Goal: Task Accomplishment & Management: Use online tool/utility

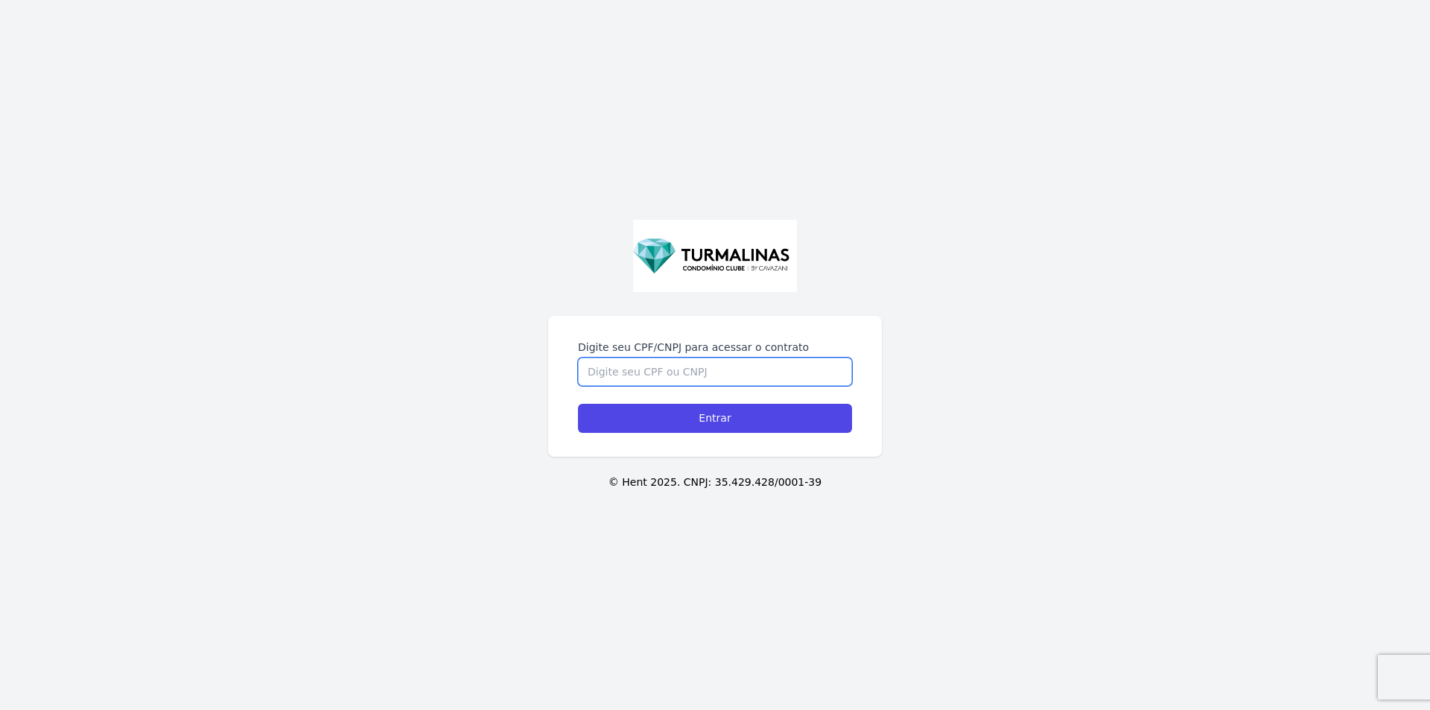
click at [774, 375] on input "Digite seu CPF/CNPJ para acessar o contrato" at bounding box center [715, 371] width 274 height 28
paste input "38735401850"
type input "38735401850"
click at [753, 417] on input "Entrar" at bounding box center [715, 418] width 274 height 29
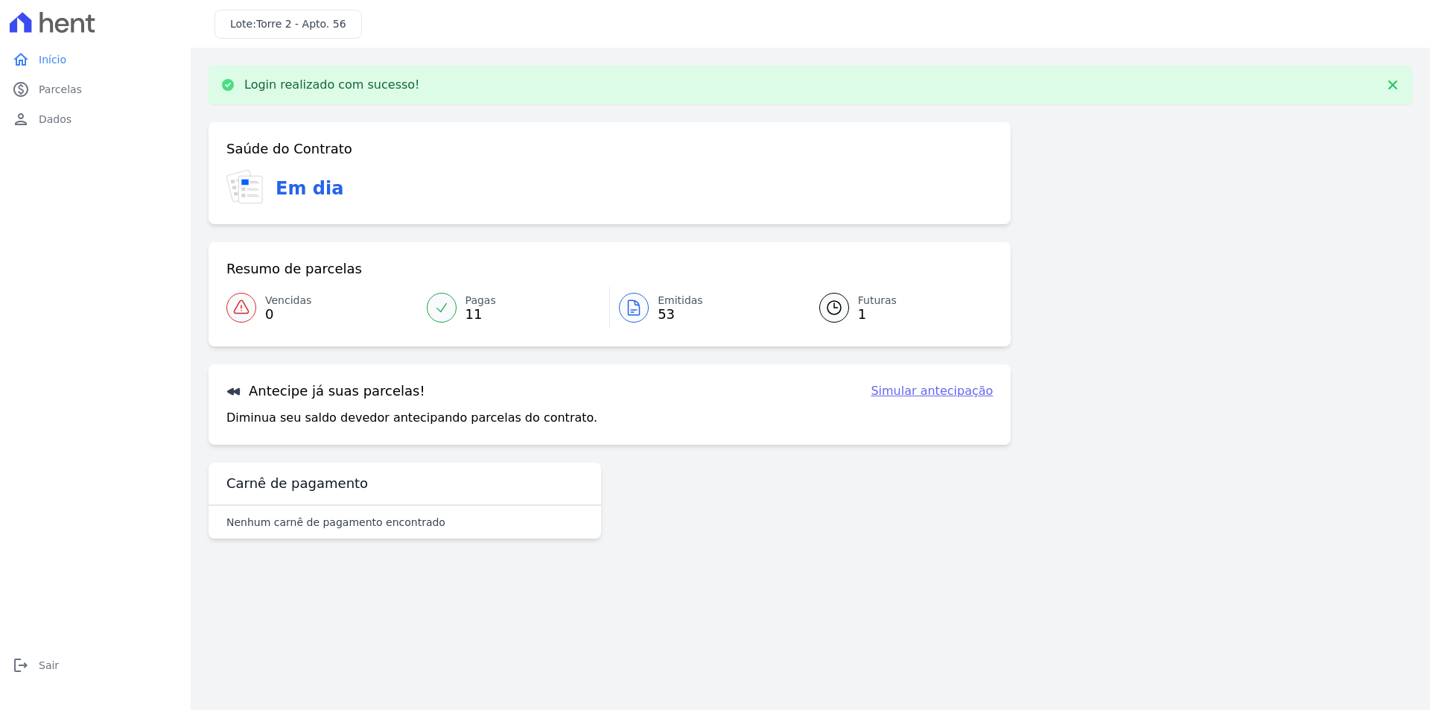
click at [911, 395] on link "Simular antecipação" at bounding box center [931, 391] width 122 height 18
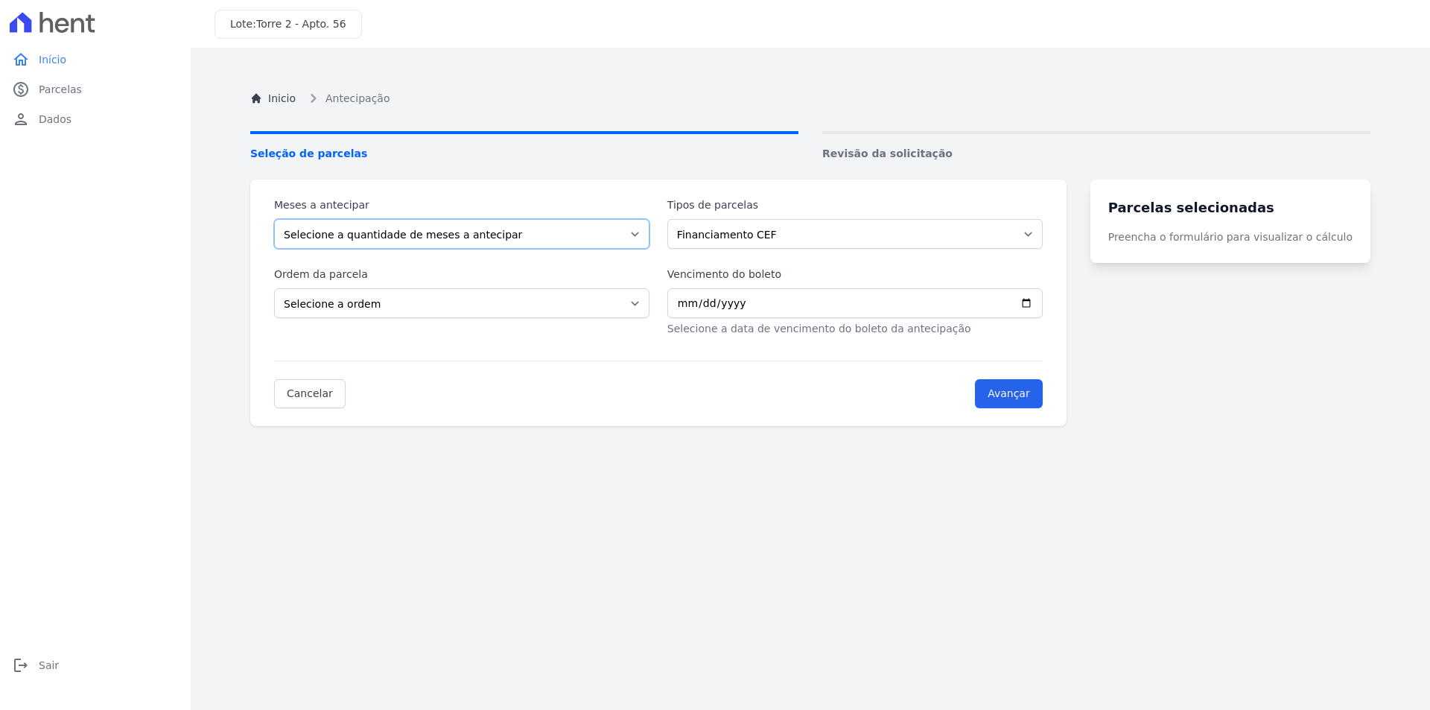
click at [570, 232] on select "Selecione a quantidade de meses a antecipar" at bounding box center [461, 234] width 375 height 30
click at [274, 219] on select "Selecione a quantidade de meses a antecipar" at bounding box center [461, 234] width 375 height 30
click at [453, 295] on select "Selecione a ordem Últimas parcelas Primeiras parcelas" at bounding box center [461, 303] width 375 height 30
select select "ending"
click at [274, 288] on select "Selecione a ordem Últimas parcelas Primeiras parcelas" at bounding box center [461, 303] width 375 height 30
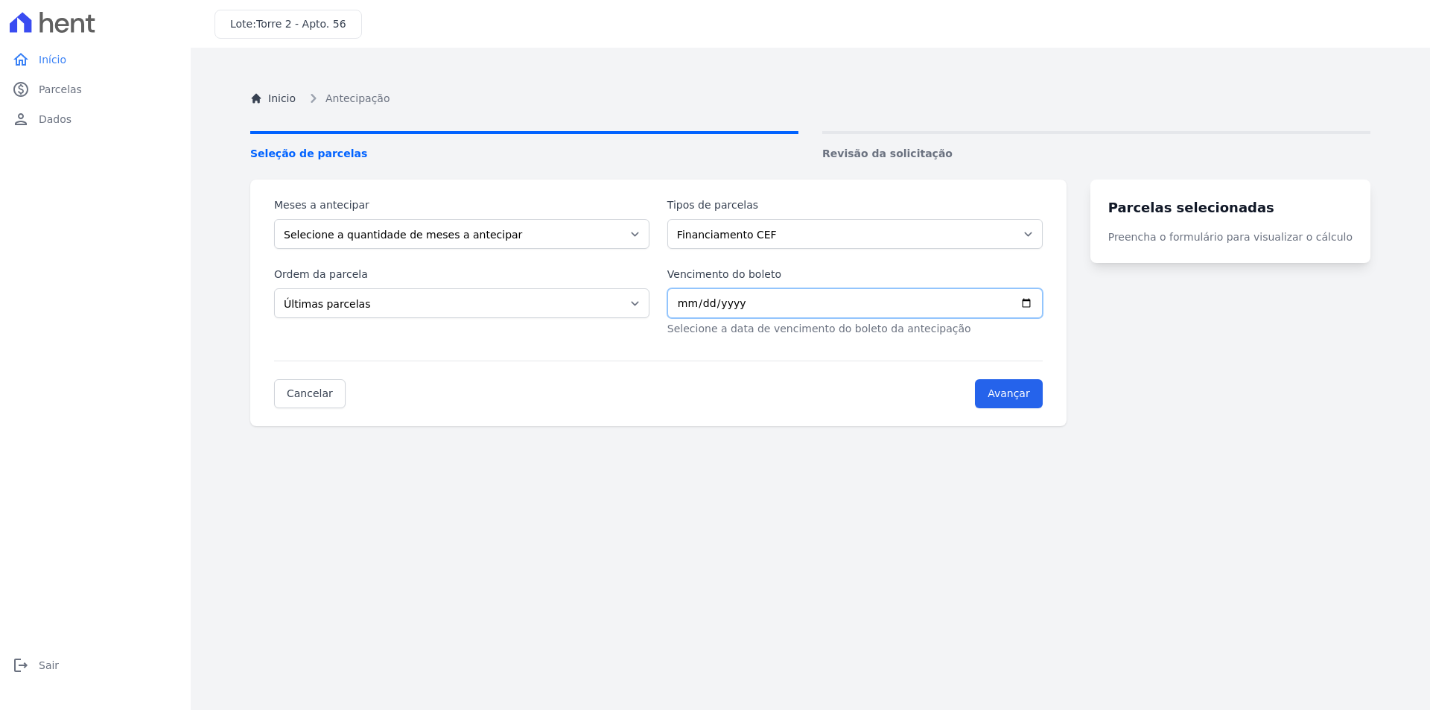
click at [786, 308] on input "Vencimento do boleto" at bounding box center [854, 303] width 375 height 30
click at [796, 308] on input "Vencimento do boleto" at bounding box center [854, 303] width 375 height 30
drag, startPoint x: 928, startPoint y: 306, endPoint x: 1035, endPoint y: 303, distance: 106.5
click at [932, 306] on input "Vencimento do boleto" at bounding box center [854, 303] width 375 height 30
click at [1042, 302] on input "Vencimento do boleto" at bounding box center [854, 303] width 375 height 30
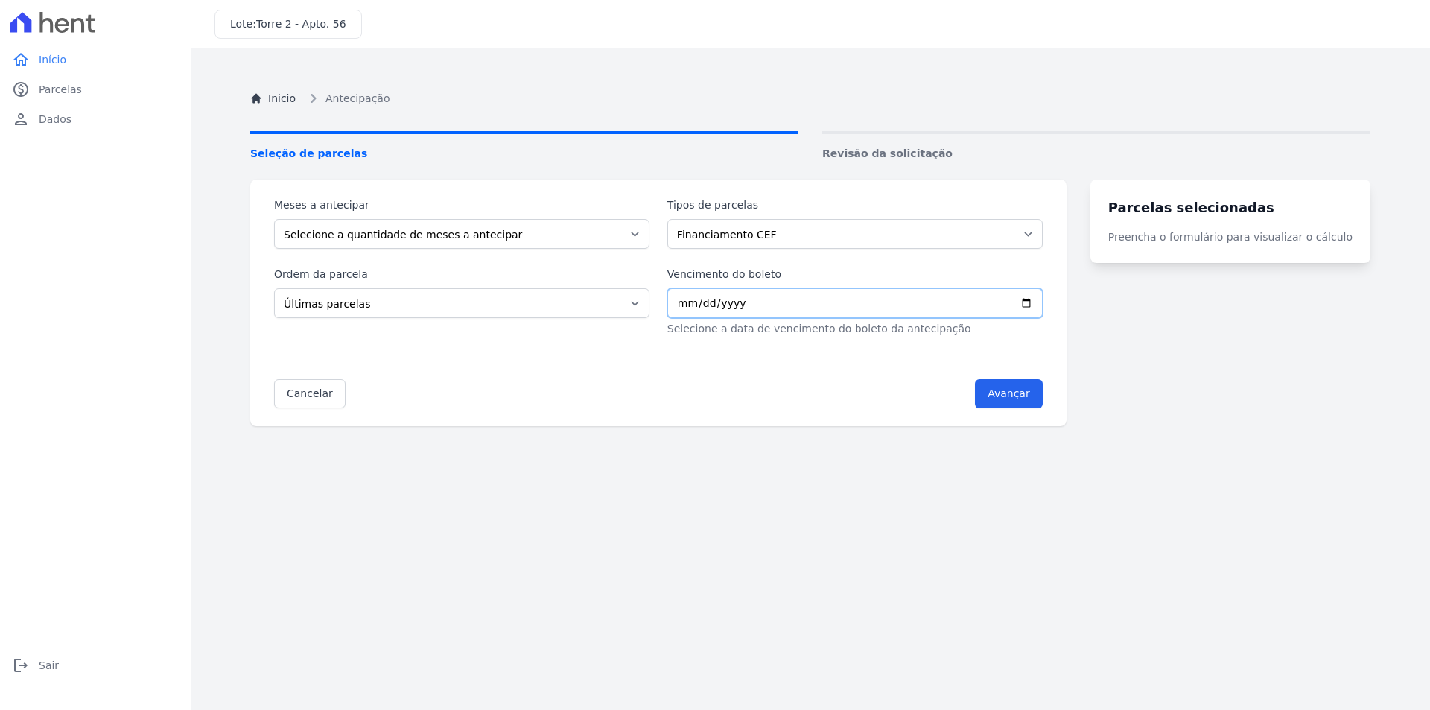
click at [1042, 302] on input "Vencimento do boleto" at bounding box center [854, 303] width 375 height 30
type input "[DATE]"
click at [608, 235] on select "Selecione a quantidade de meses a antecipar" at bounding box center [461, 234] width 375 height 30
click at [274, 219] on select "Selecione a quantidade de meses a antecipar" at bounding box center [461, 234] width 375 height 30
click at [429, 265] on div "Meses a antecipar Selecione a quantidade de meses a antecipar Tipos de parcelas…" at bounding box center [658, 266] width 768 height 139
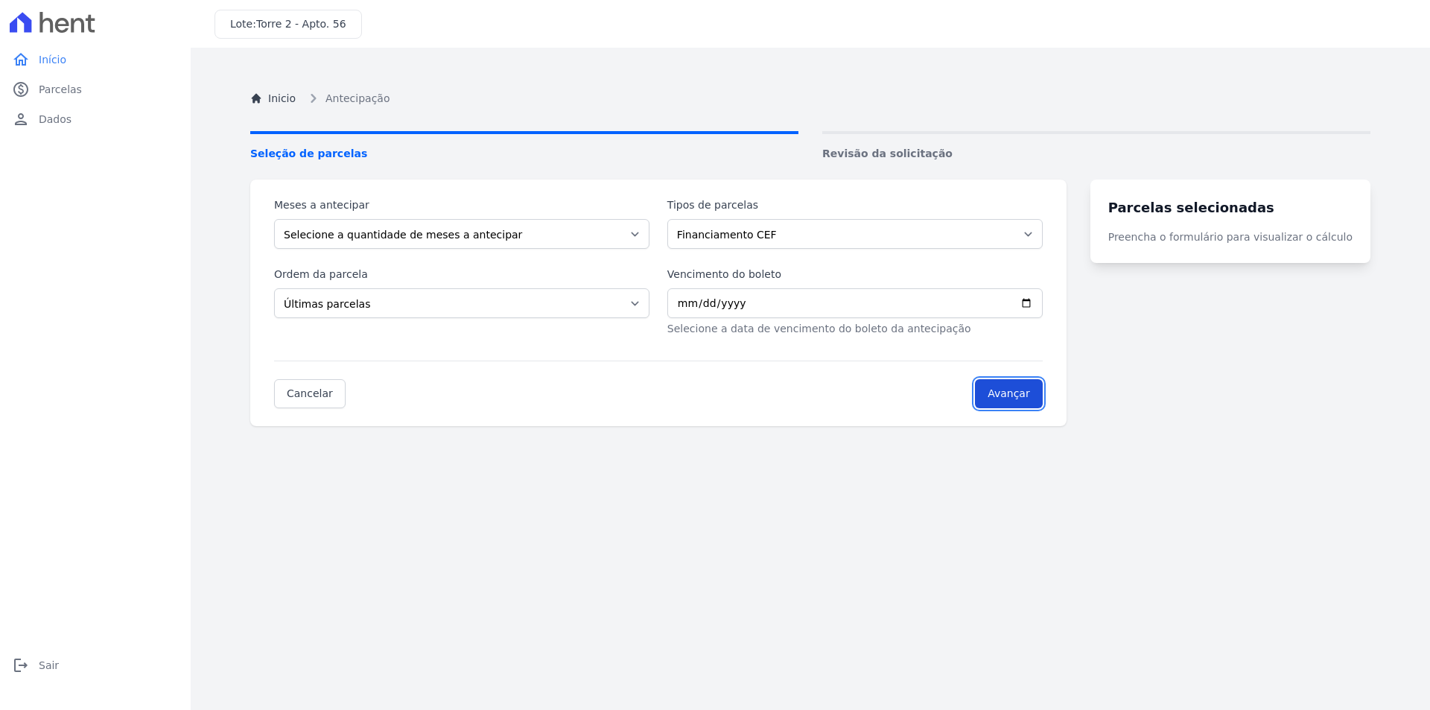
click at [1030, 395] on input "Avançar" at bounding box center [1009, 393] width 68 height 29
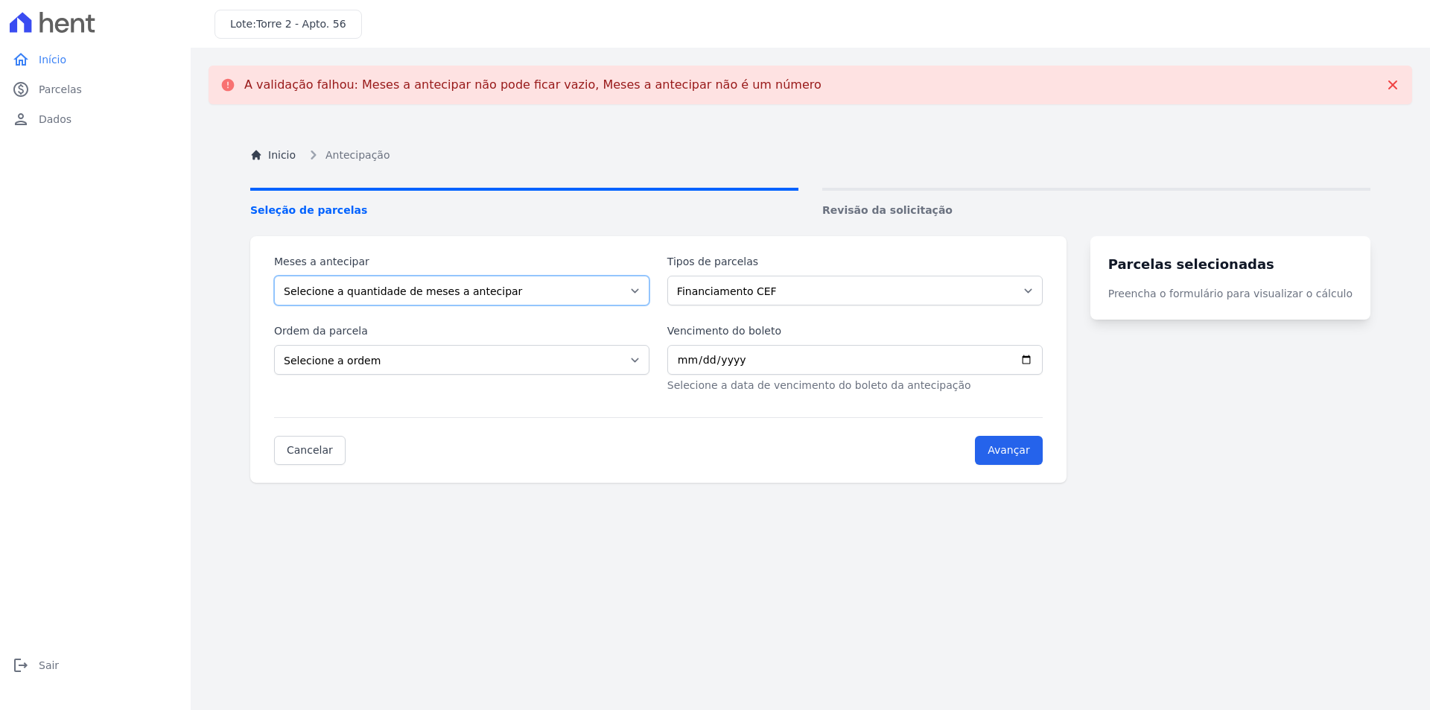
click at [646, 288] on select "Selecione a quantidade de meses a antecipar" at bounding box center [461, 290] width 375 height 30
click at [506, 281] on select "Selecione a quantidade de meses a antecipar" at bounding box center [461, 290] width 375 height 30
click at [274, 275] on select "Selecione a quantidade de meses a antecipar" at bounding box center [461, 290] width 375 height 30
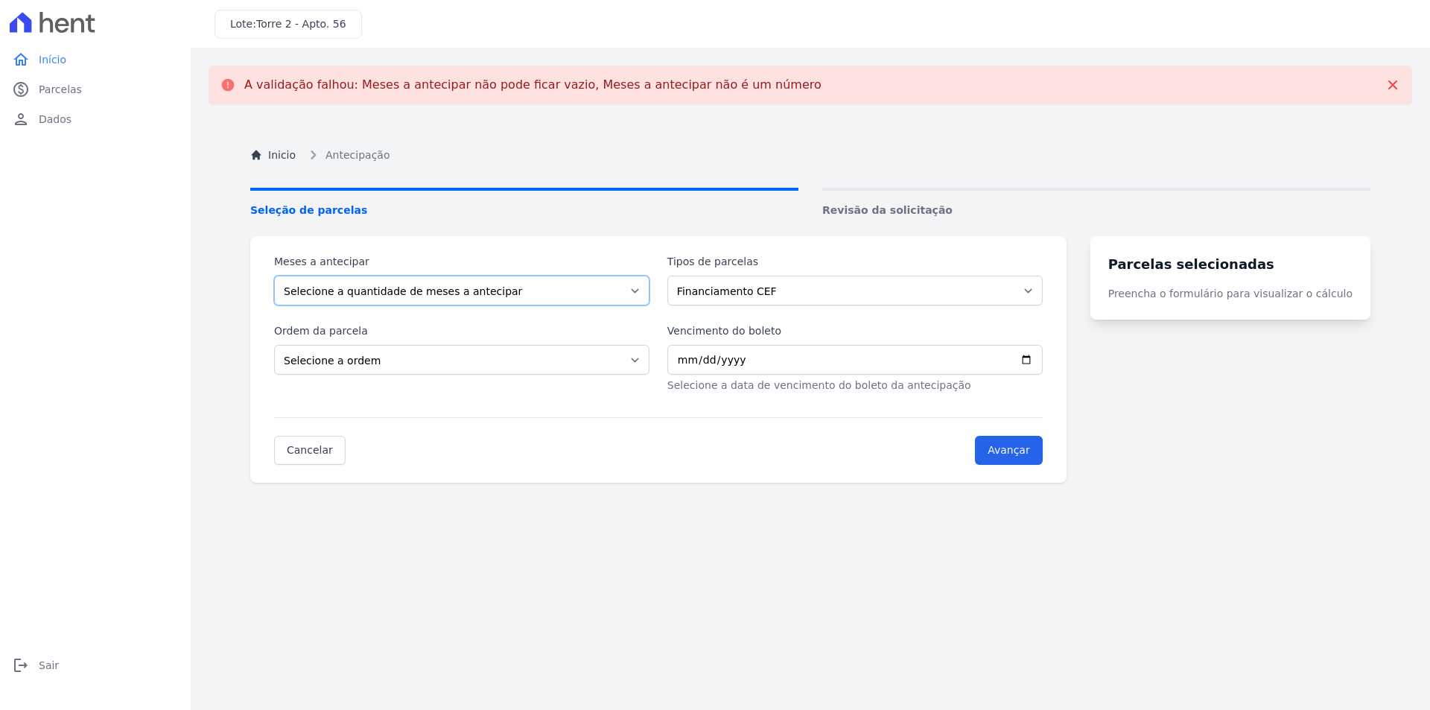
click at [274, 275] on select "Selecione a quantidade de meses a antecipar" at bounding box center [461, 290] width 375 height 30
click at [1042, 442] on input "Avançar" at bounding box center [1009, 450] width 68 height 29
drag, startPoint x: 745, startPoint y: 471, endPoint x: 717, endPoint y: 468, distance: 27.7
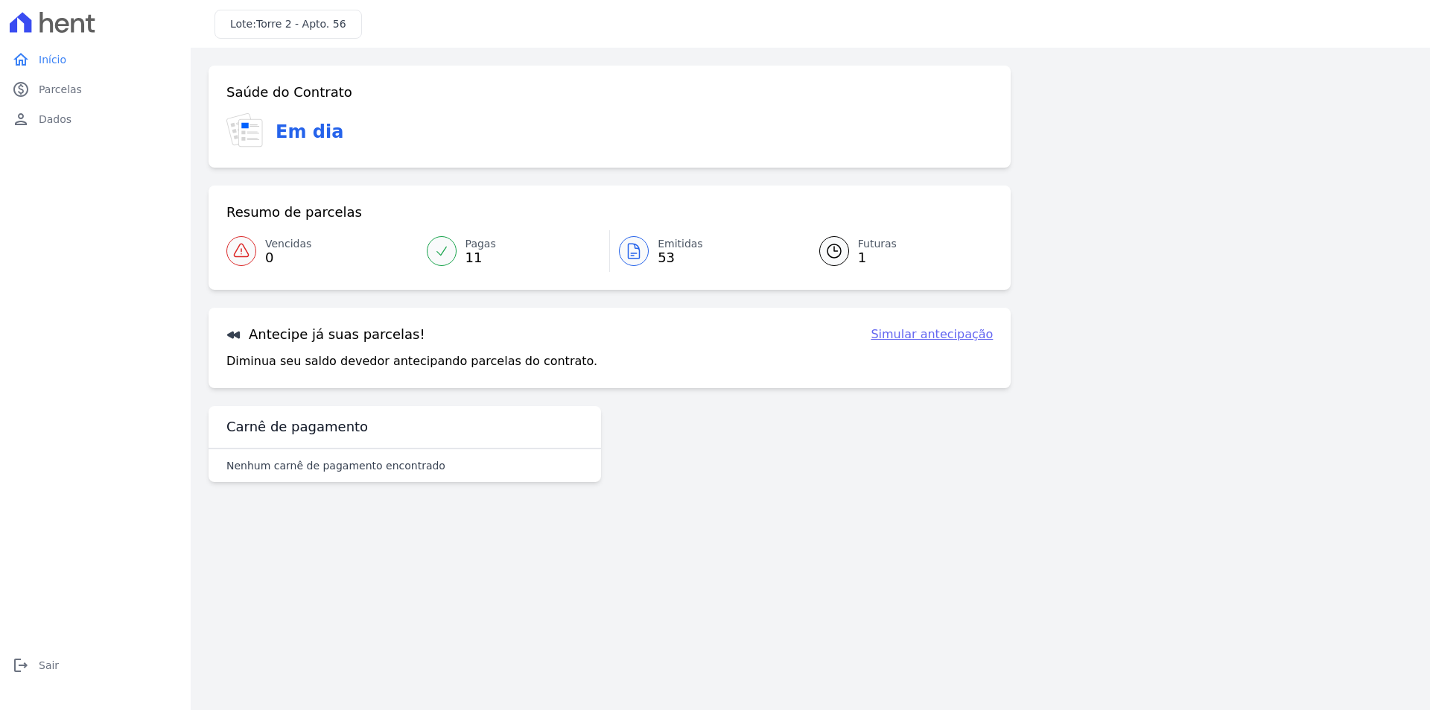
drag, startPoint x: 255, startPoint y: 462, endPoint x: 394, endPoint y: 462, distance: 138.5
click at [394, 462] on p "Nenhum carnê de pagamento encontrado" at bounding box center [335, 465] width 219 height 15
click at [838, 257] on icon at bounding box center [834, 251] width 18 height 18
click at [850, 260] on link "Futuras 1" at bounding box center [897, 251] width 192 height 42
click at [659, 240] on span "Emitidas" at bounding box center [679, 244] width 45 height 16
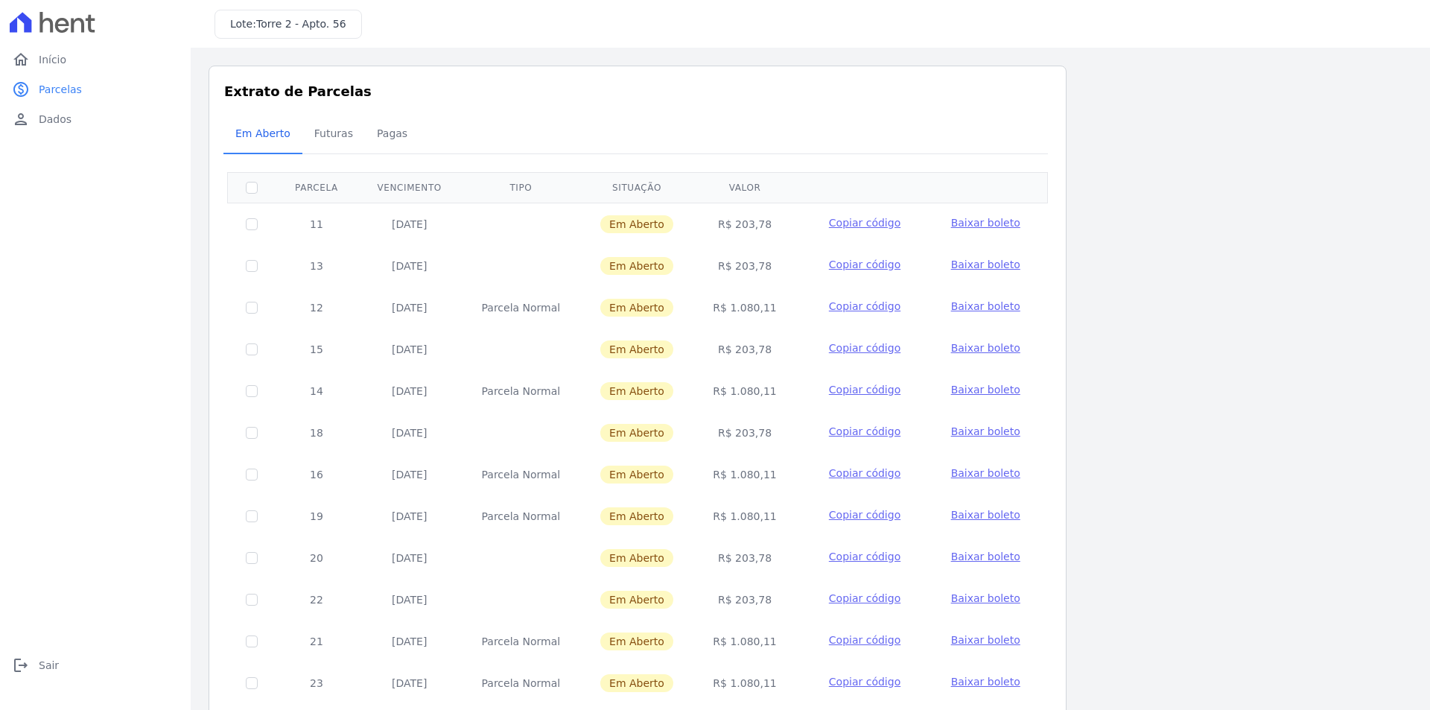
click at [631, 246] on td "Em Aberto" at bounding box center [636, 266] width 113 height 42
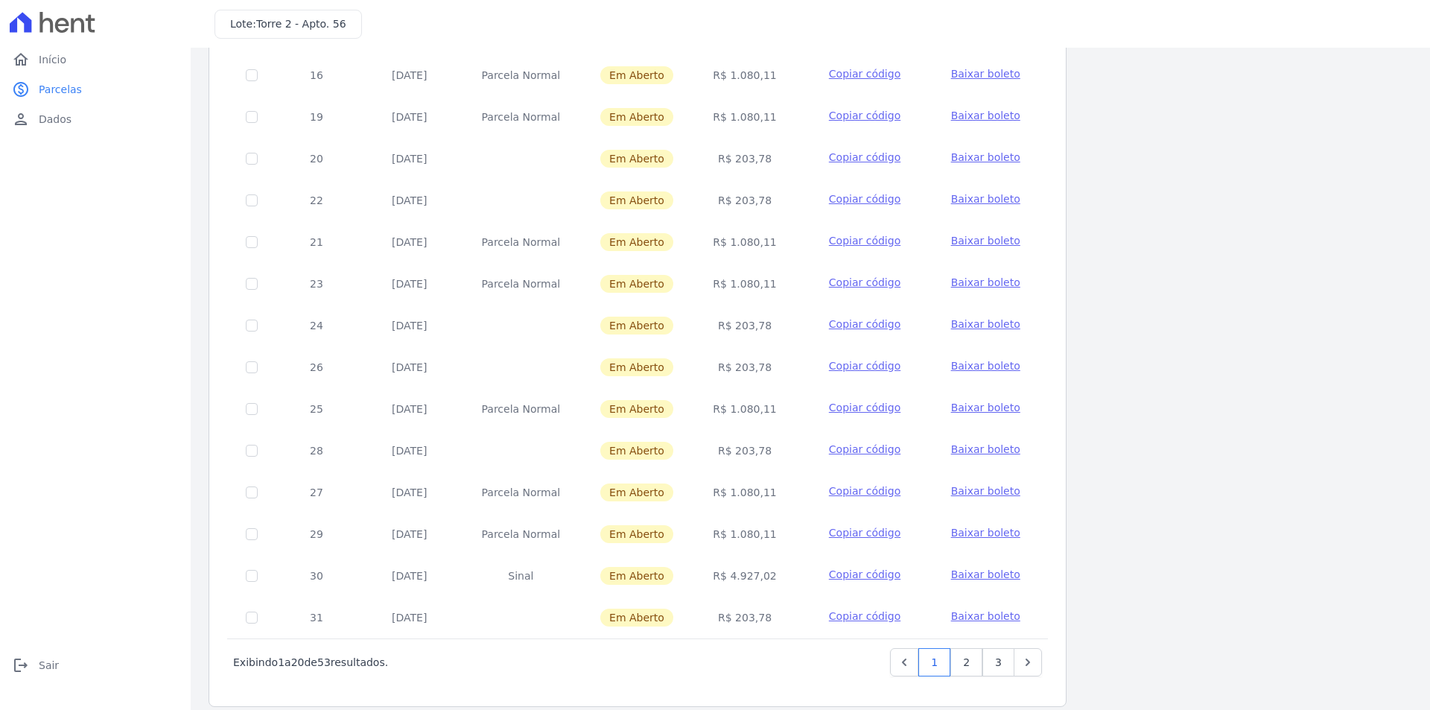
scroll to position [414, 0]
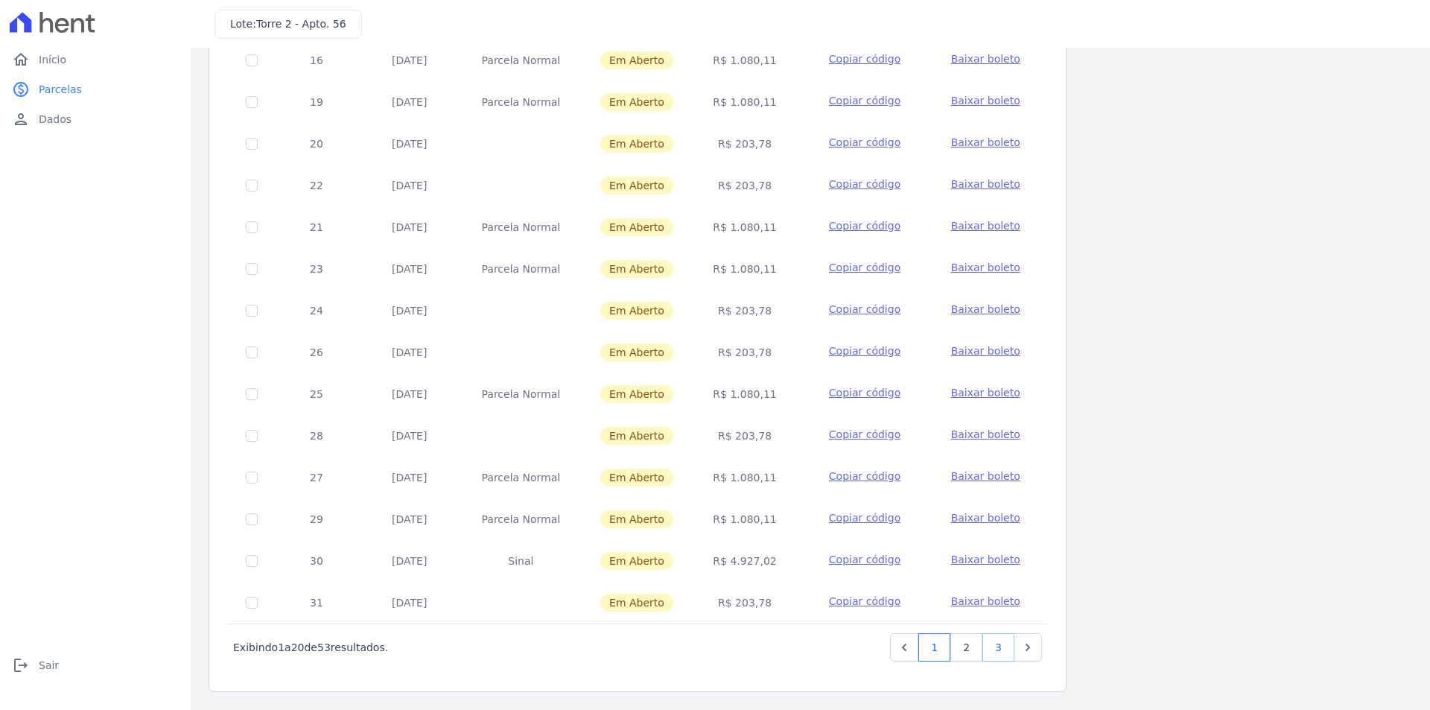
click at [1007, 646] on link "3" at bounding box center [998, 647] width 32 height 28
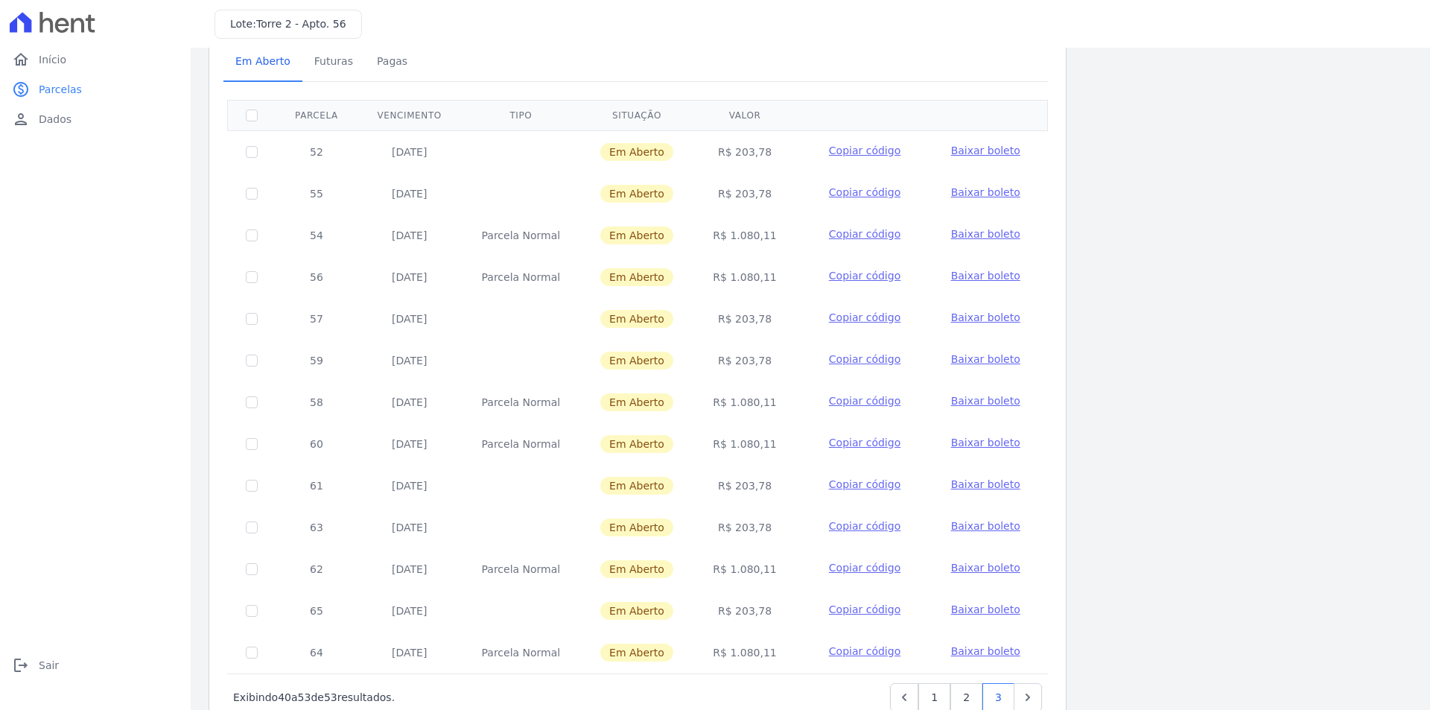
scroll to position [122, 0]
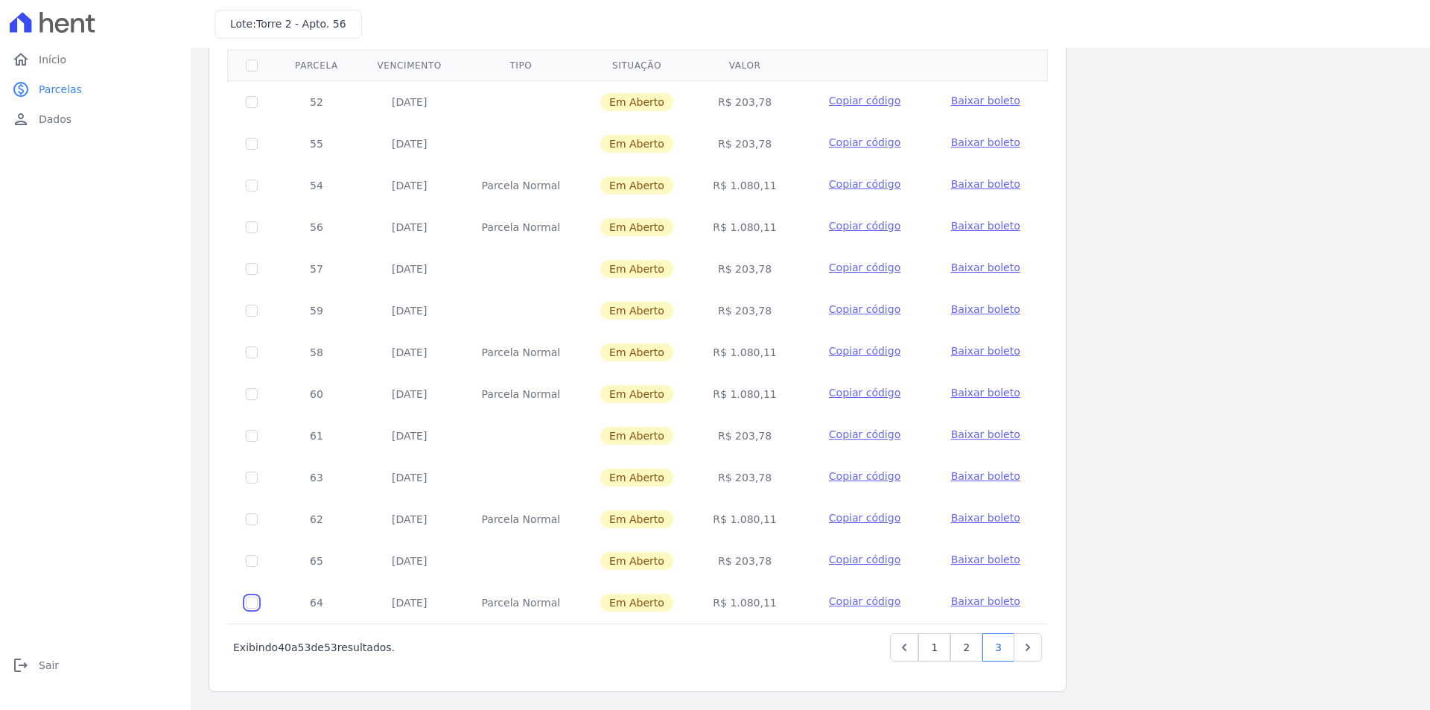
click at [249, 605] on input "checkbox" at bounding box center [252, 602] width 12 height 12
checkbox input "true"
click at [252, 562] on input "checkbox" at bounding box center [252, 561] width 12 height 12
checkbox input "true"
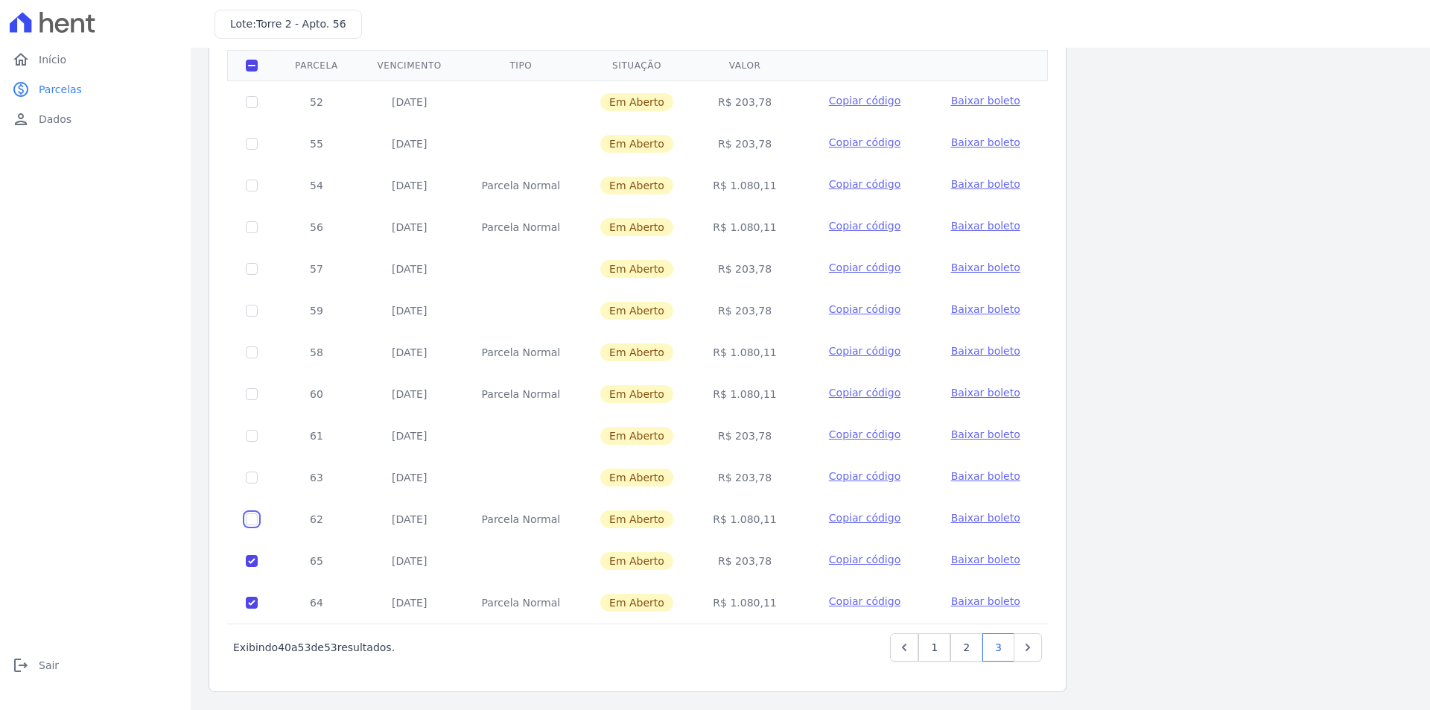
click at [251, 519] on input "checkbox" at bounding box center [252, 519] width 12 height 12
checkbox input "true"
click at [249, 476] on input "checkbox" at bounding box center [252, 477] width 12 height 12
checkbox input "true"
click at [249, 440] on input "checkbox" at bounding box center [252, 436] width 12 height 12
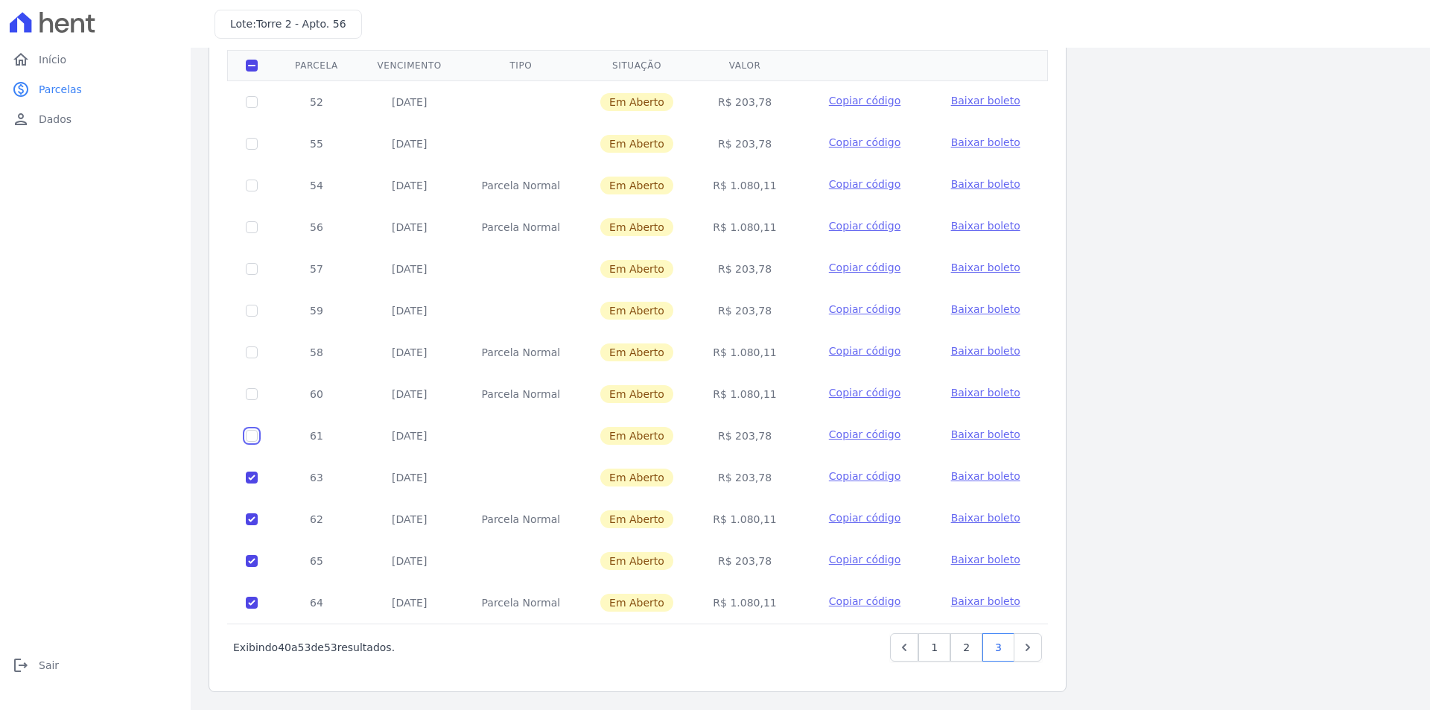
checkbox input "true"
click at [249, 398] on input "checkbox" at bounding box center [252, 394] width 12 height 12
checkbox input "true"
click at [251, 345] on td at bounding box center [252, 352] width 48 height 42
click at [252, 320] on td at bounding box center [252, 311] width 48 height 42
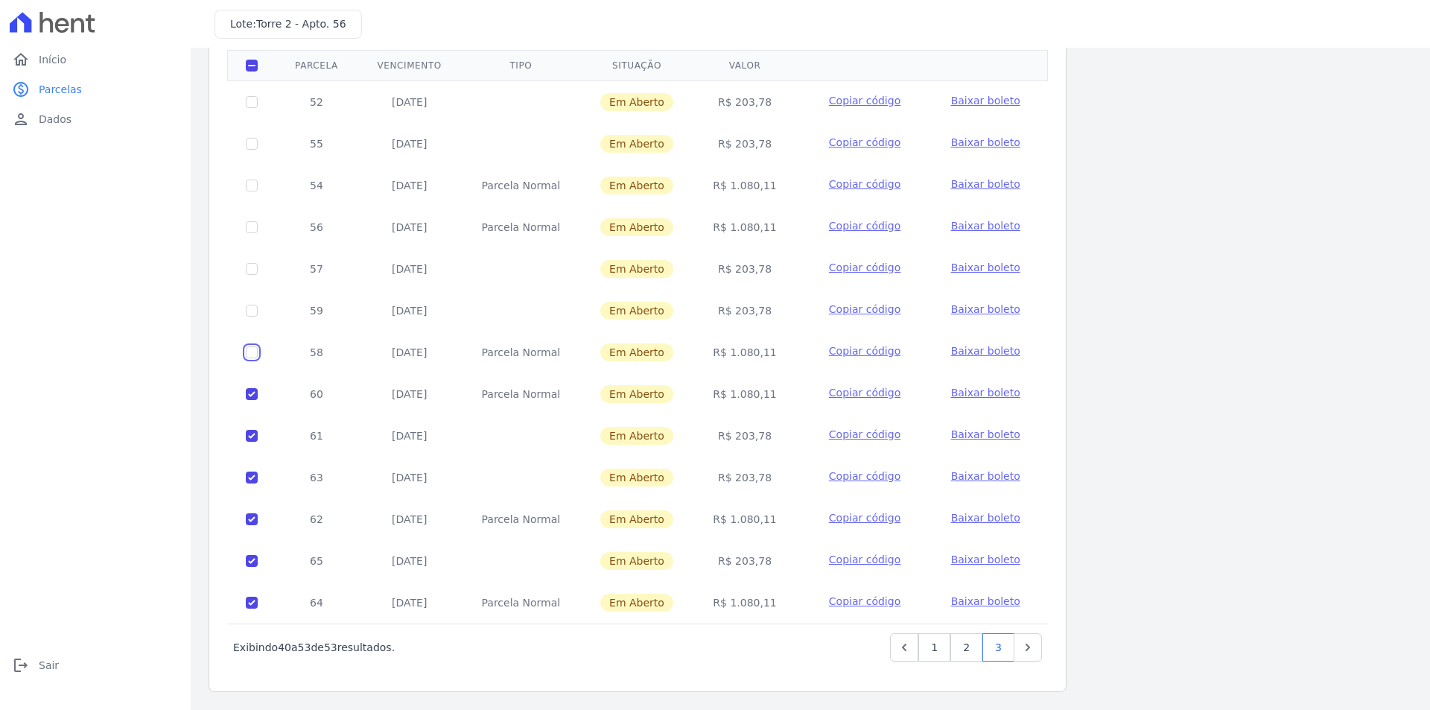
click at [255, 353] on input "checkbox" at bounding box center [252, 352] width 12 height 12
checkbox input "true"
click at [249, 305] on input "checkbox" at bounding box center [252, 311] width 12 height 12
checkbox input "true"
click at [52, 66] on span "Início" at bounding box center [53, 59] width 28 height 15
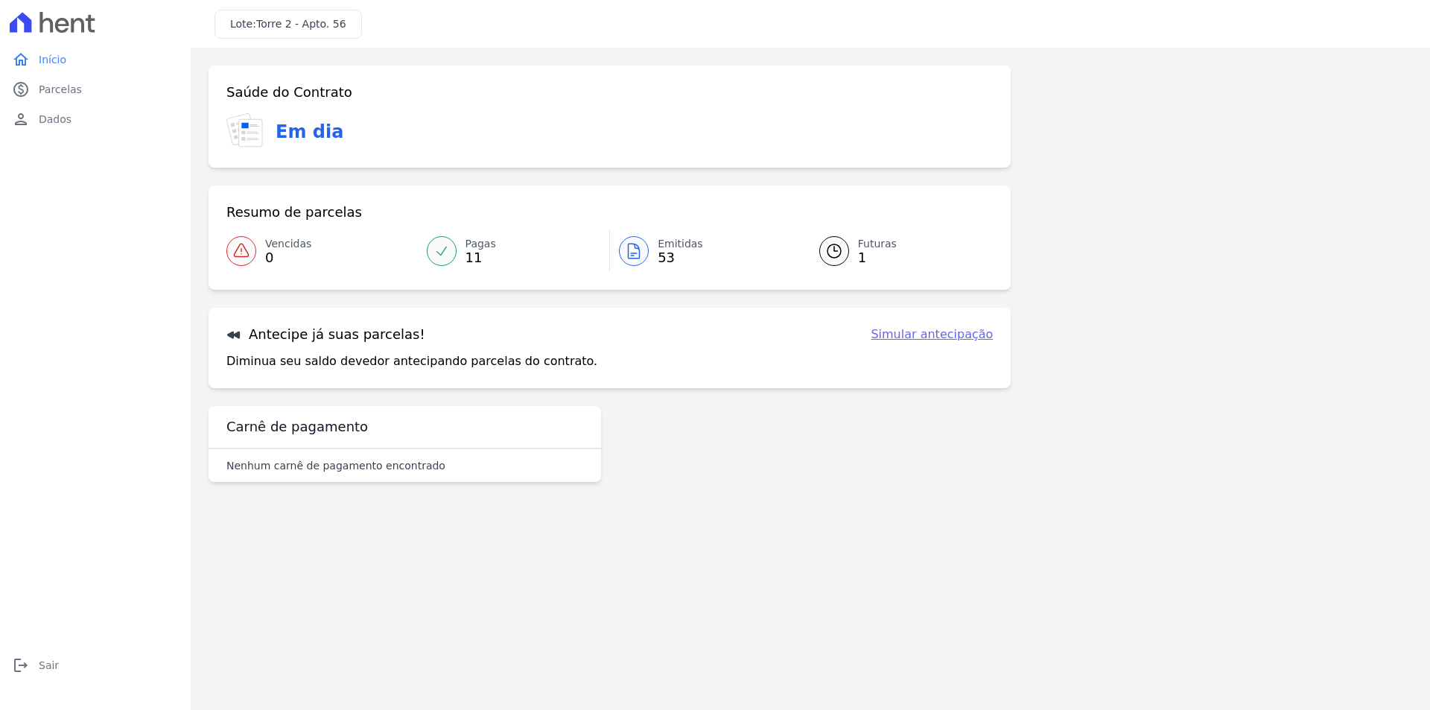
click at [299, 120] on h3 "Em dia" at bounding box center [309, 131] width 68 height 27
click at [911, 337] on link "Simular antecipação" at bounding box center [931, 334] width 122 height 18
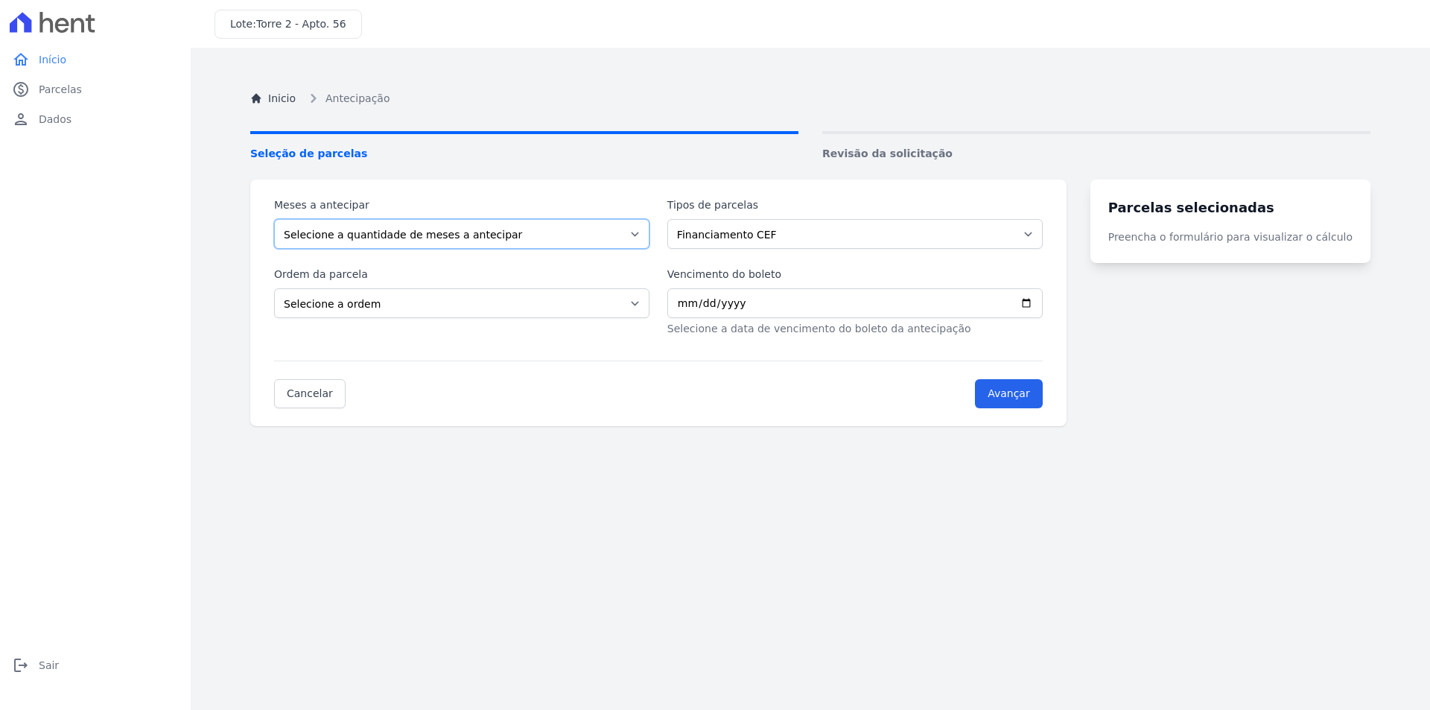
click at [611, 226] on select "Selecione a quantidade de meses a antecipar" at bounding box center [461, 234] width 375 height 30
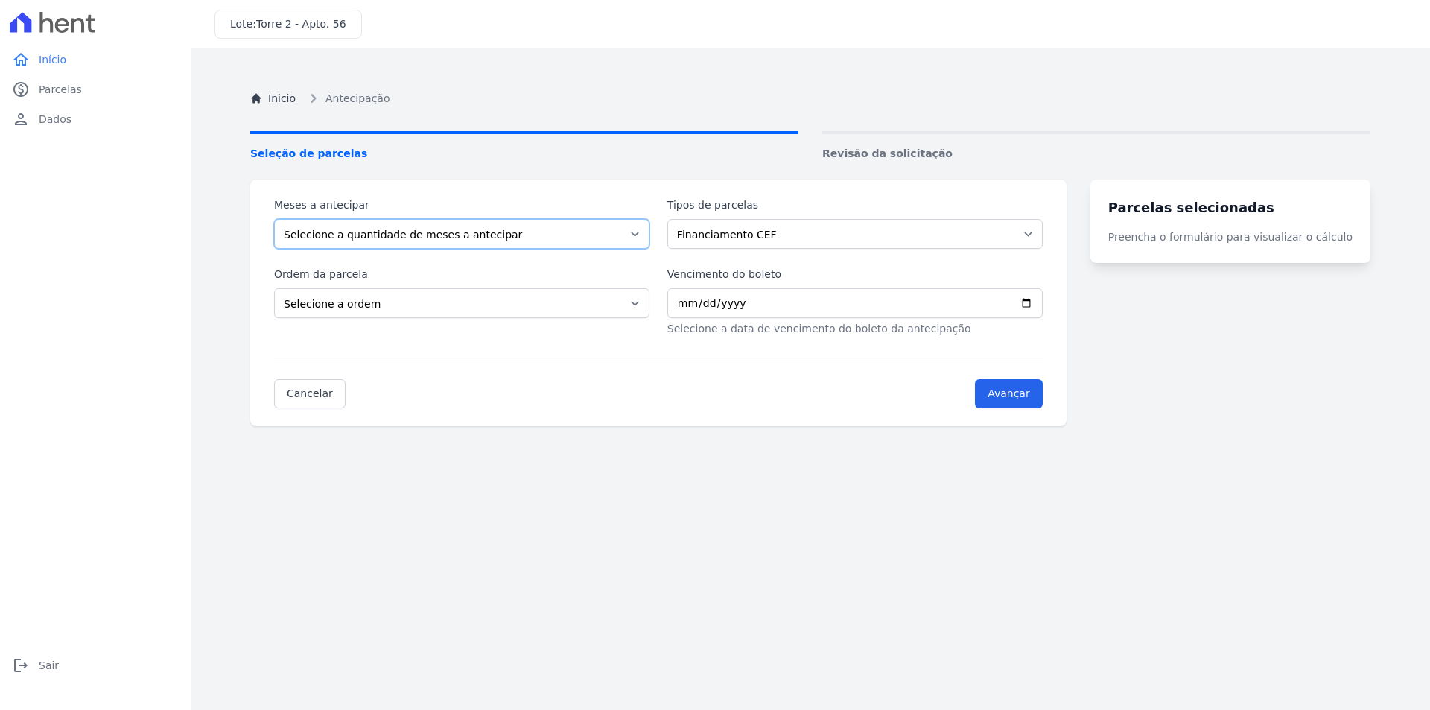
click at [274, 219] on select "Selecione a quantidade de meses a antecipar" at bounding box center [461, 234] width 375 height 30
click at [910, 146] on span "Revisão da solicitação" at bounding box center [1096, 154] width 548 height 16
drag, startPoint x: 878, startPoint y: 150, endPoint x: 855, endPoint y: 150, distance: 23.1
click at [877, 150] on span "Revisão da solicitação" at bounding box center [1096, 154] width 548 height 16
drag, startPoint x: 810, startPoint y: 150, endPoint x: 896, endPoint y: 151, distance: 86.4
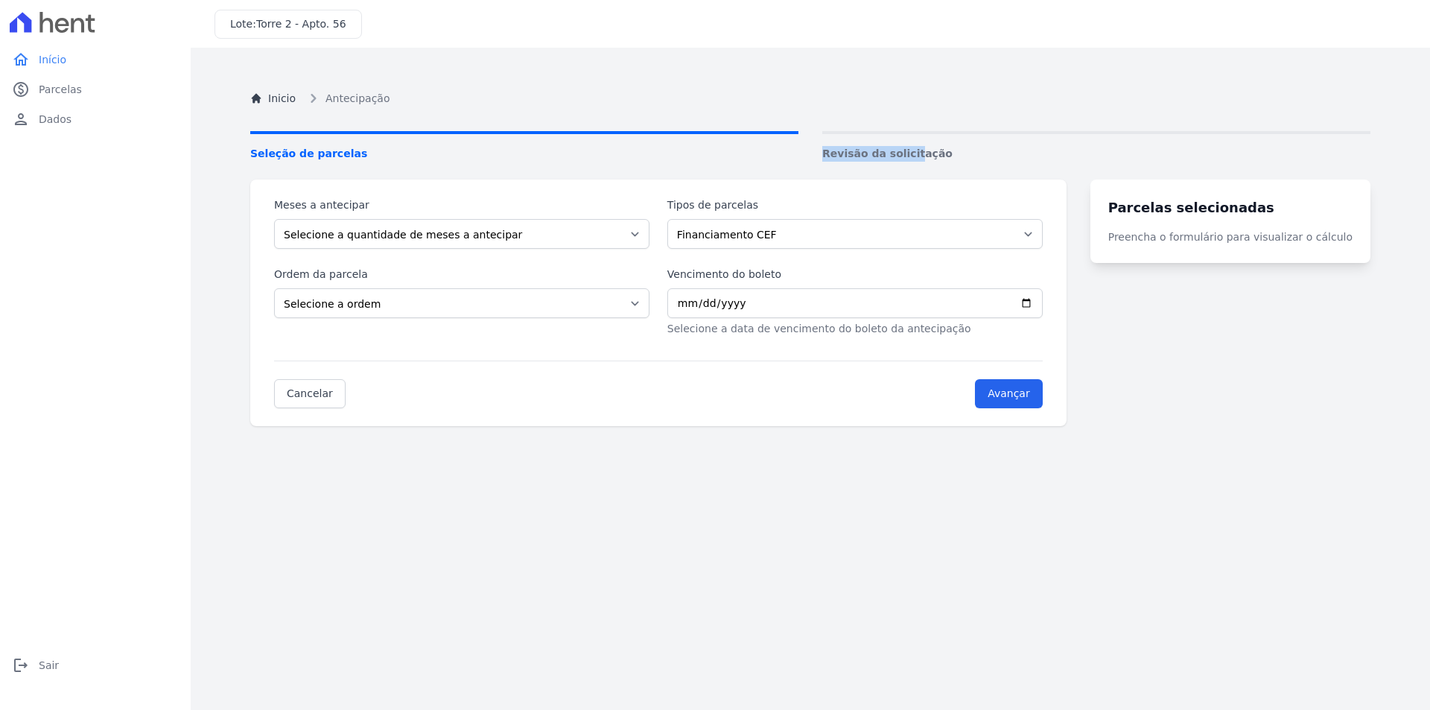
click at [896, 151] on ol "Seleção de parcelas Revisão da solicitação" at bounding box center [810, 146] width 1120 height 31
click at [507, 223] on select "Selecione a quantidade de meses a antecipar" at bounding box center [461, 234] width 375 height 30
